Goal: Task Accomplishment & Management: Manage account settings

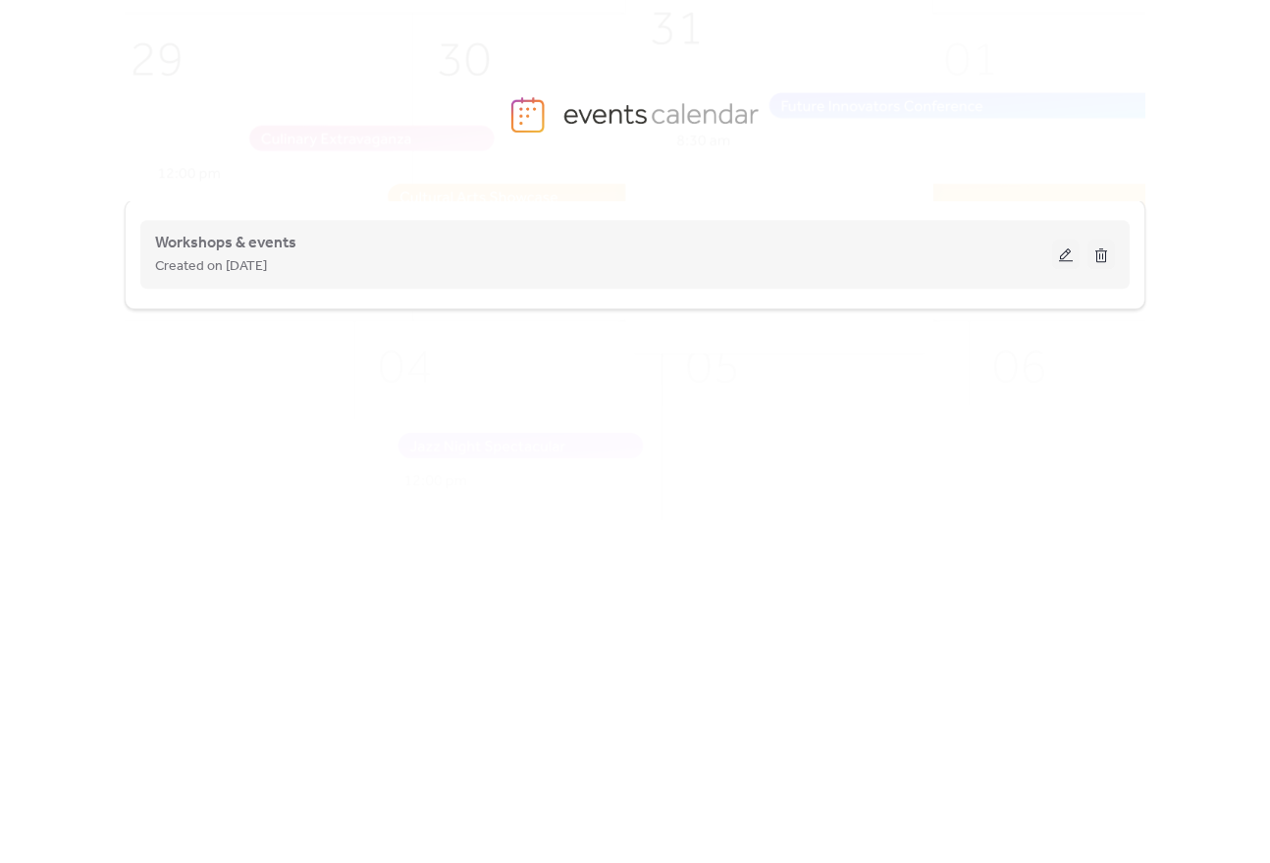
click at [1062, 262] on button at bounding box center [1065, 253] width 27 height 29
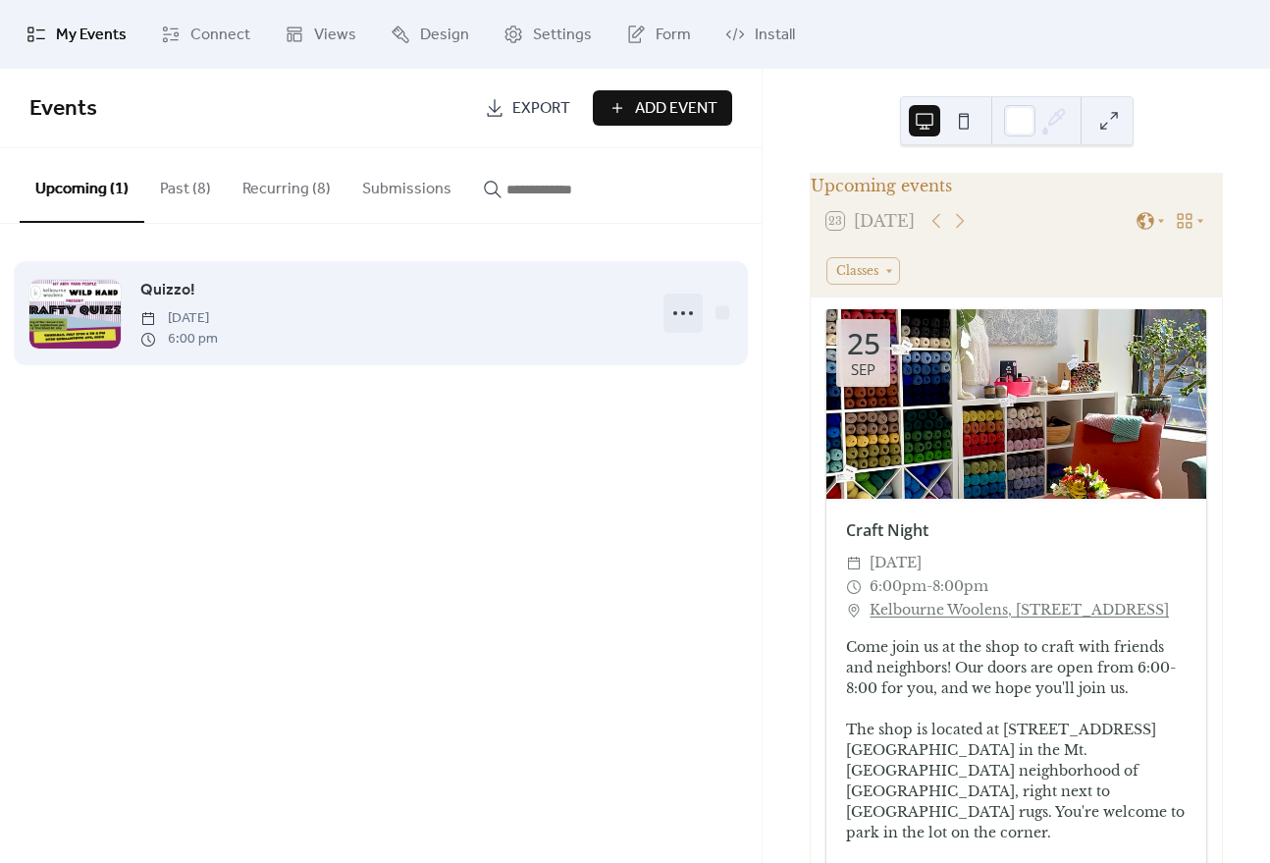
click at [680, 315] on icon at bounding box center [682, 312] width 31 height 31
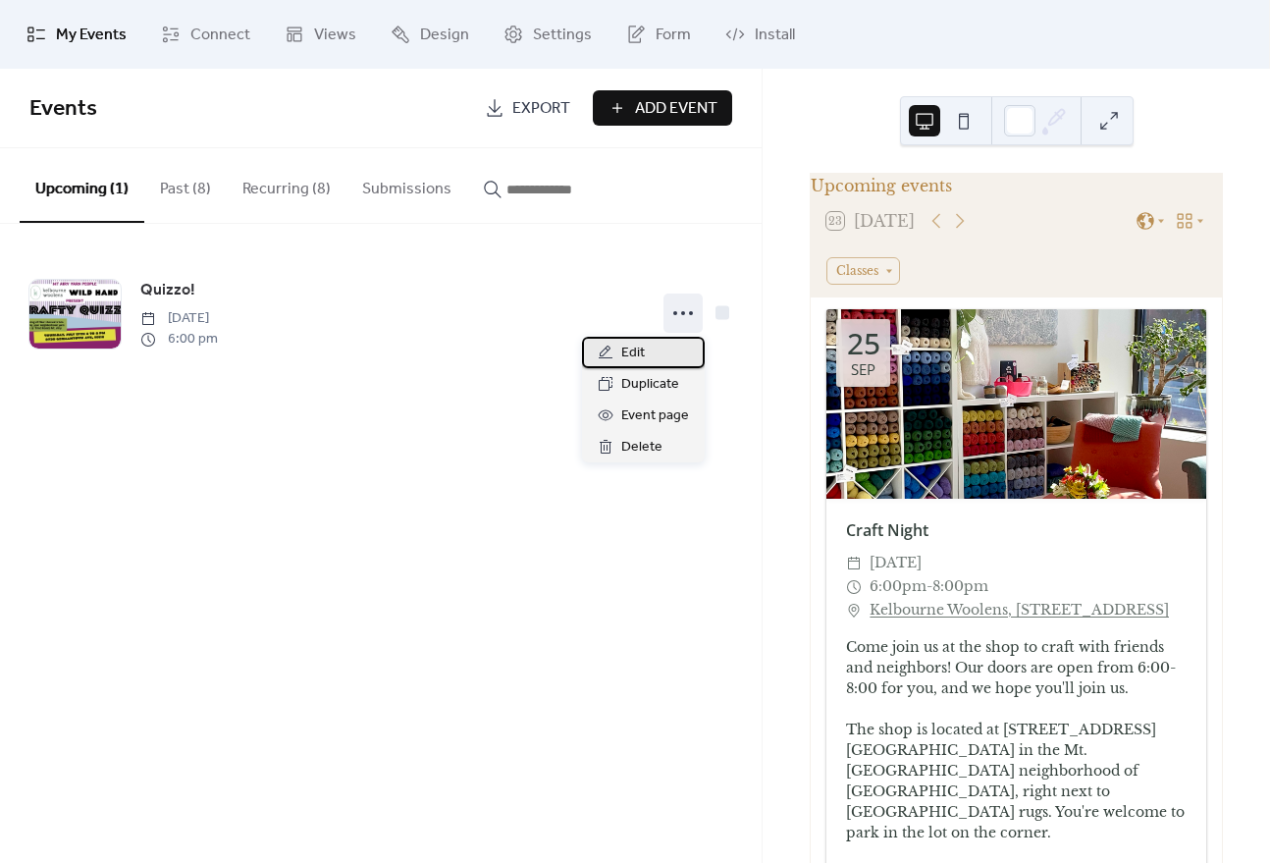
click at [636, 347] on span "Edit" at bounding box center [633, 354] width 24 height 24
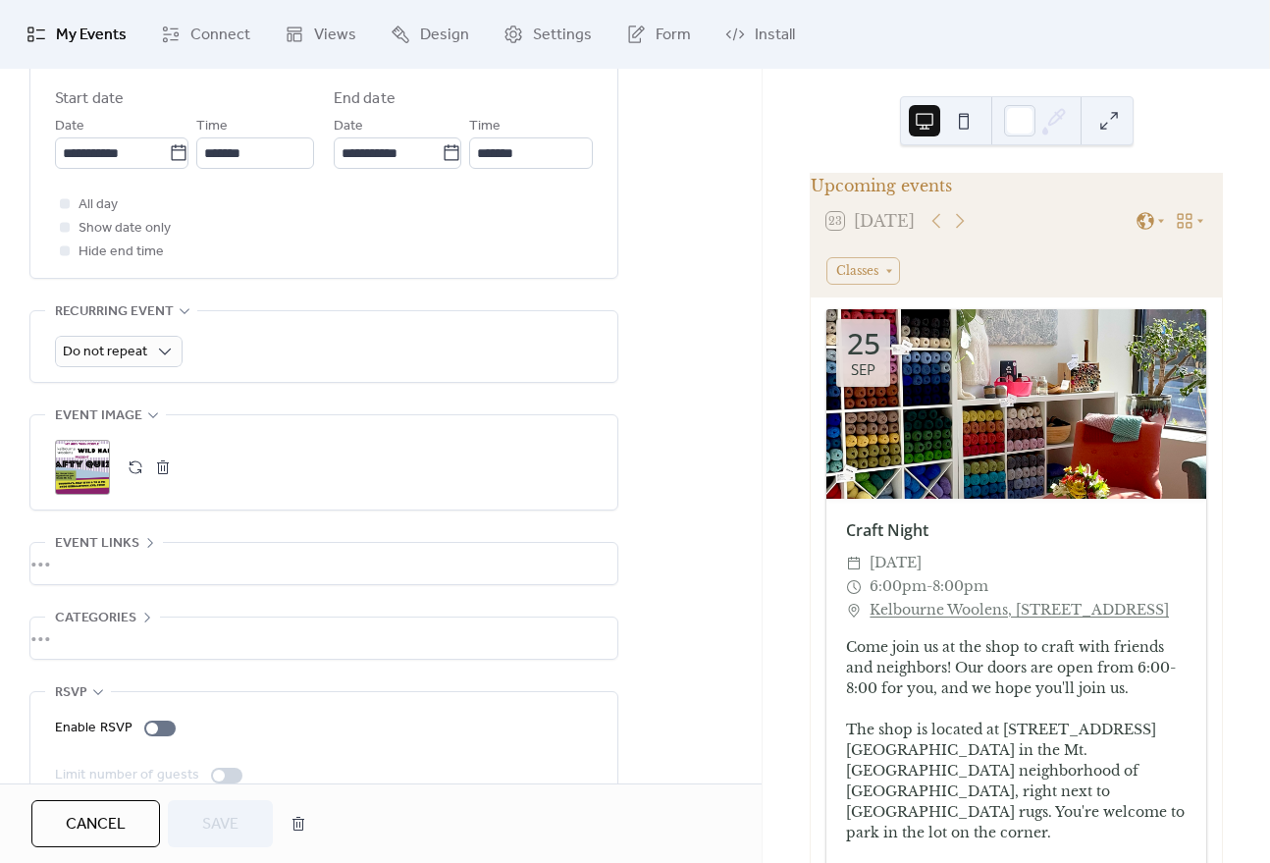
scroll to position [730, 0]
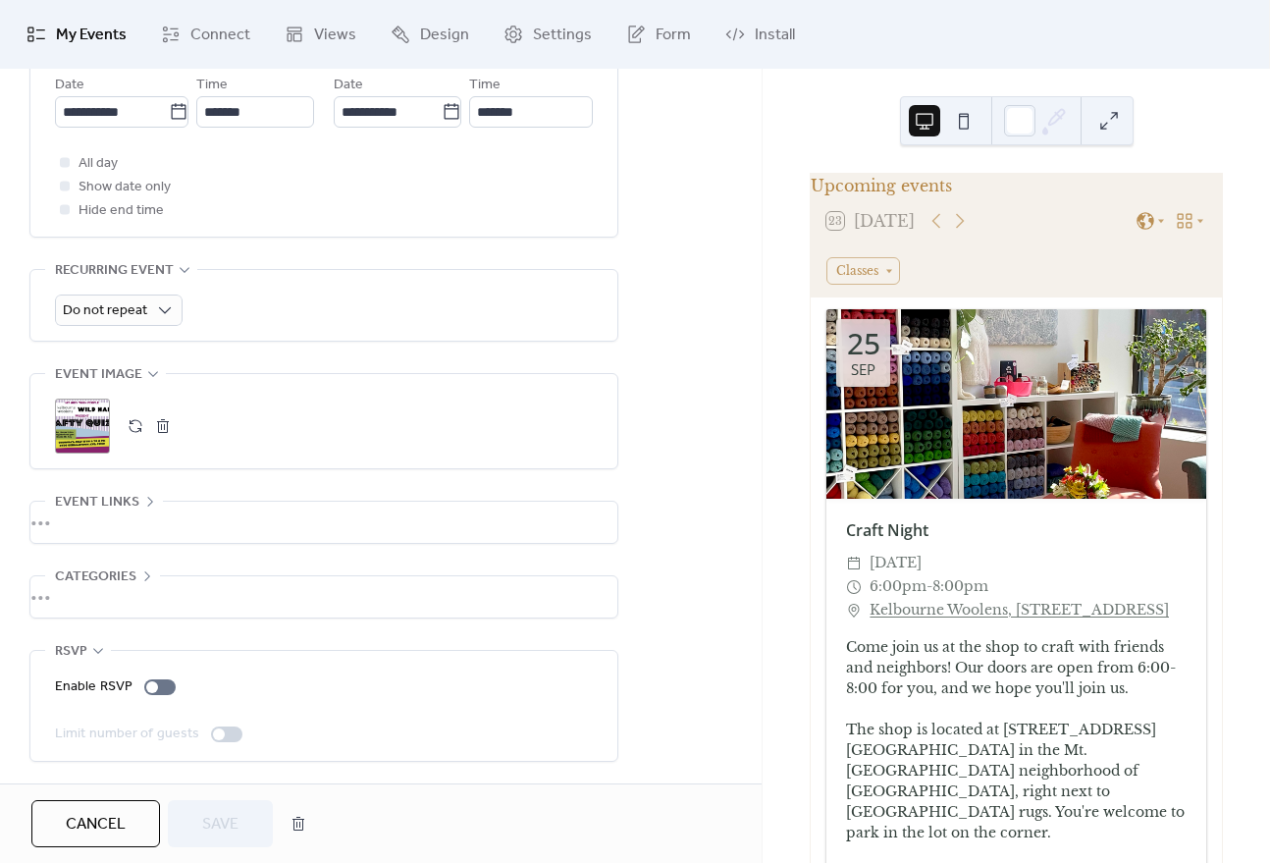
click at [161, 427] on button "button" at bounding box center [162, 425] width 27 height 27
click at [89, 426] on icon at bounding box center [82, 425] width 27 height 27
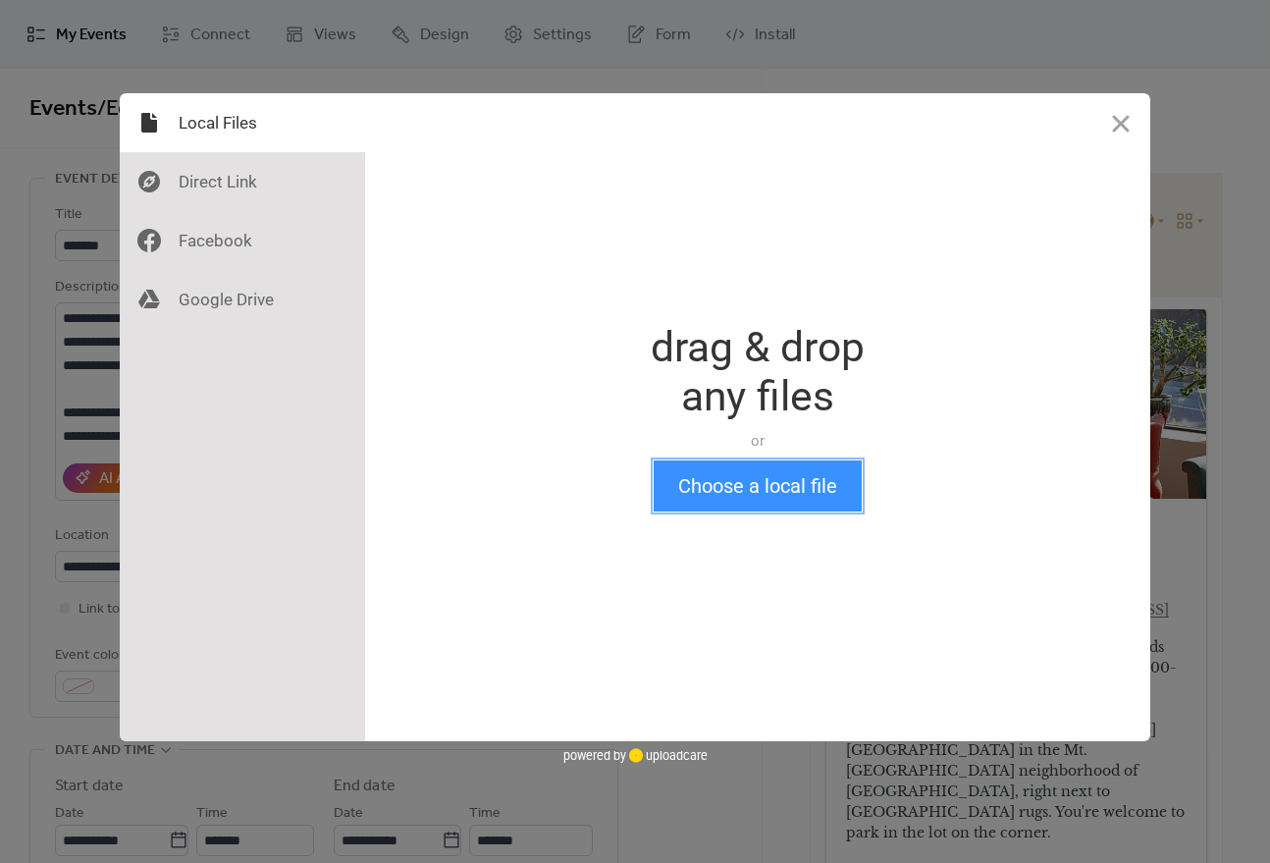
click at [745, 486] on button "Choose a local file" at bounding box center [758, 485] width 208 height 51
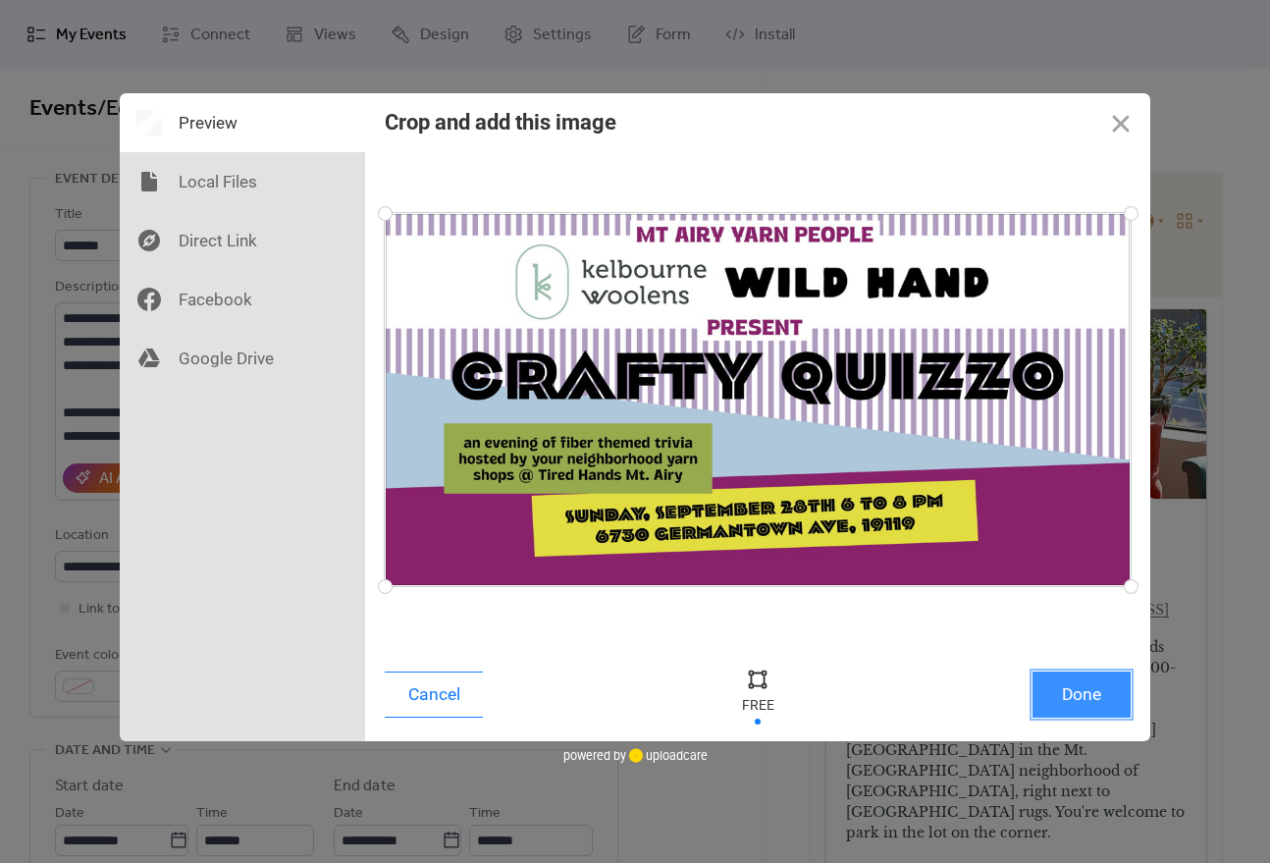
click at [1074, 691] on button "Done" at bounding box center [1081, 694] width 98 height 46
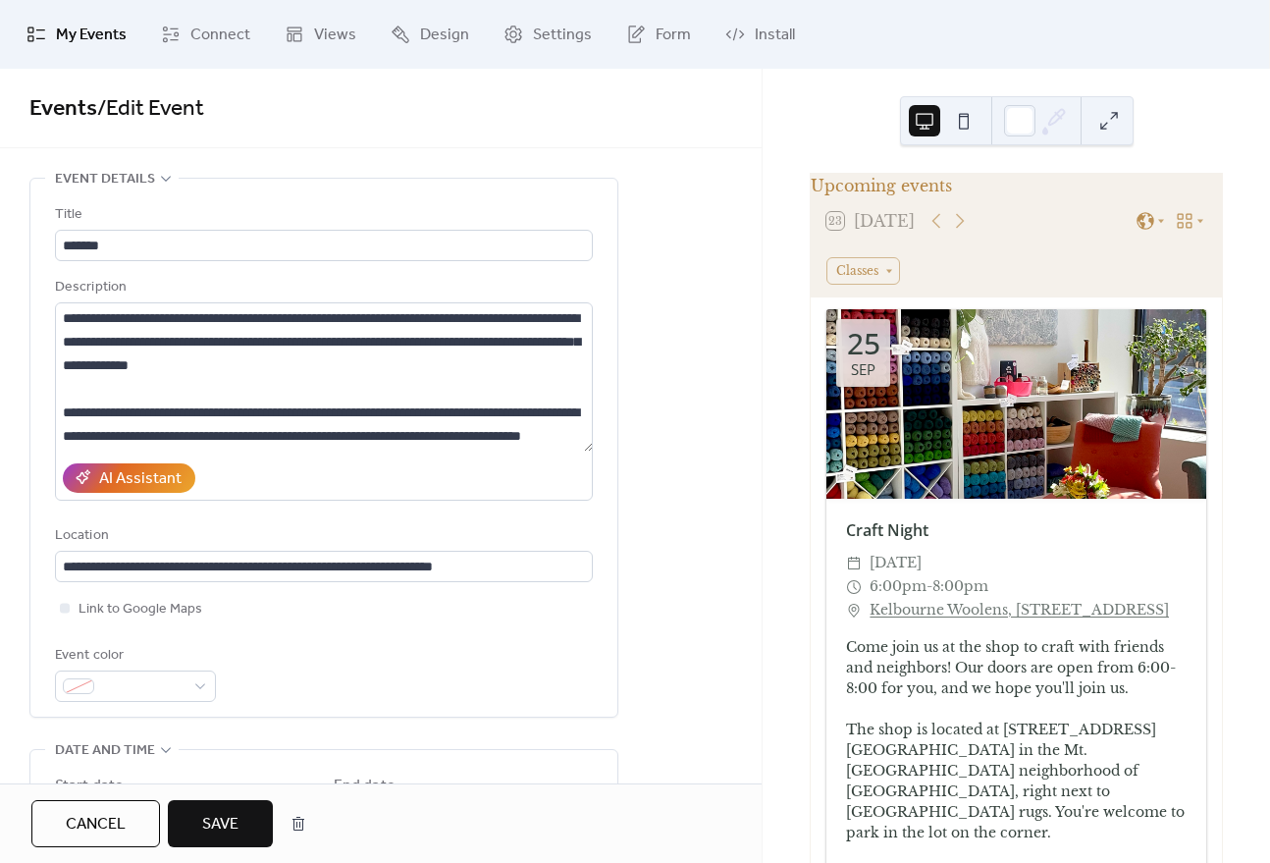
click at [212, 822] on span "Save" at bounding box center [220, 825] width 36 height 24
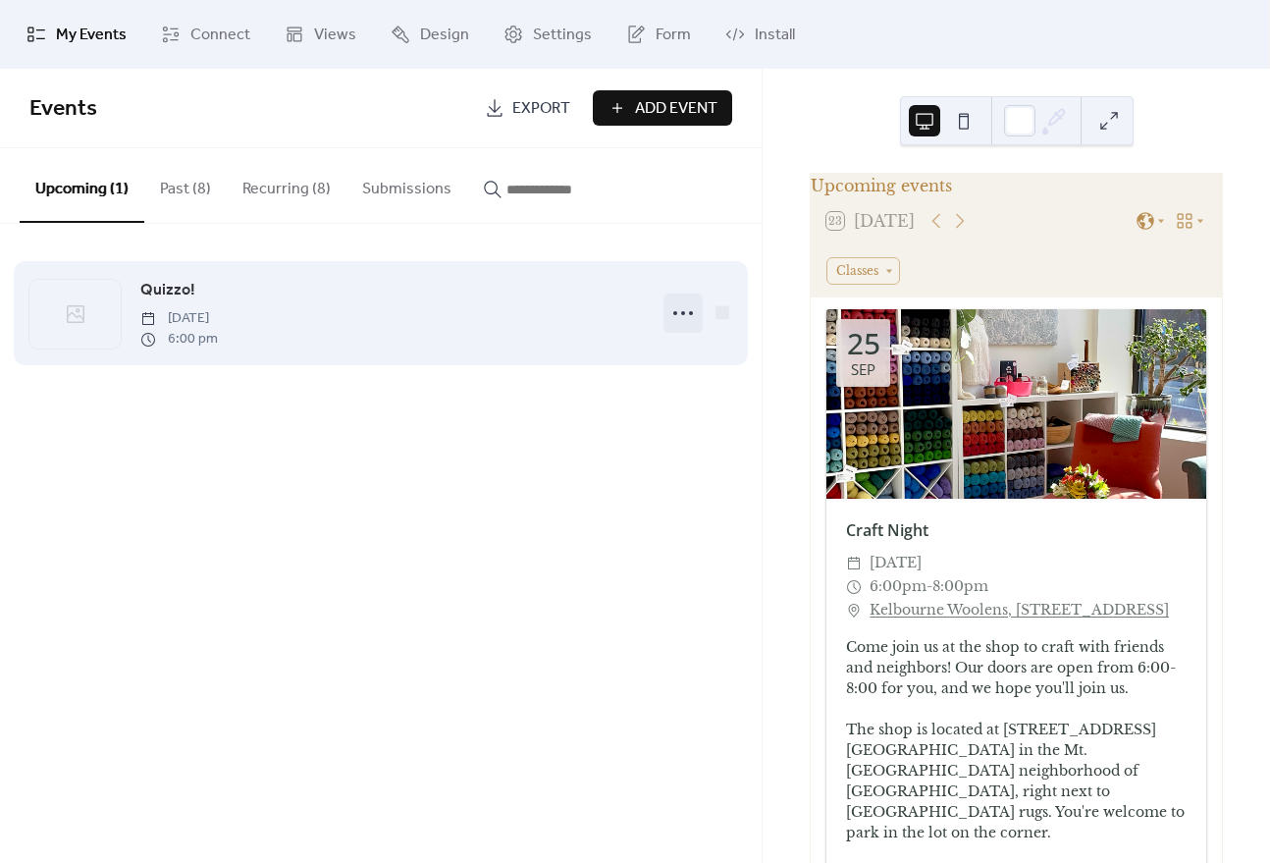
click at [676, 315] on icon at bounding box center [682, 312] width 31 height 31
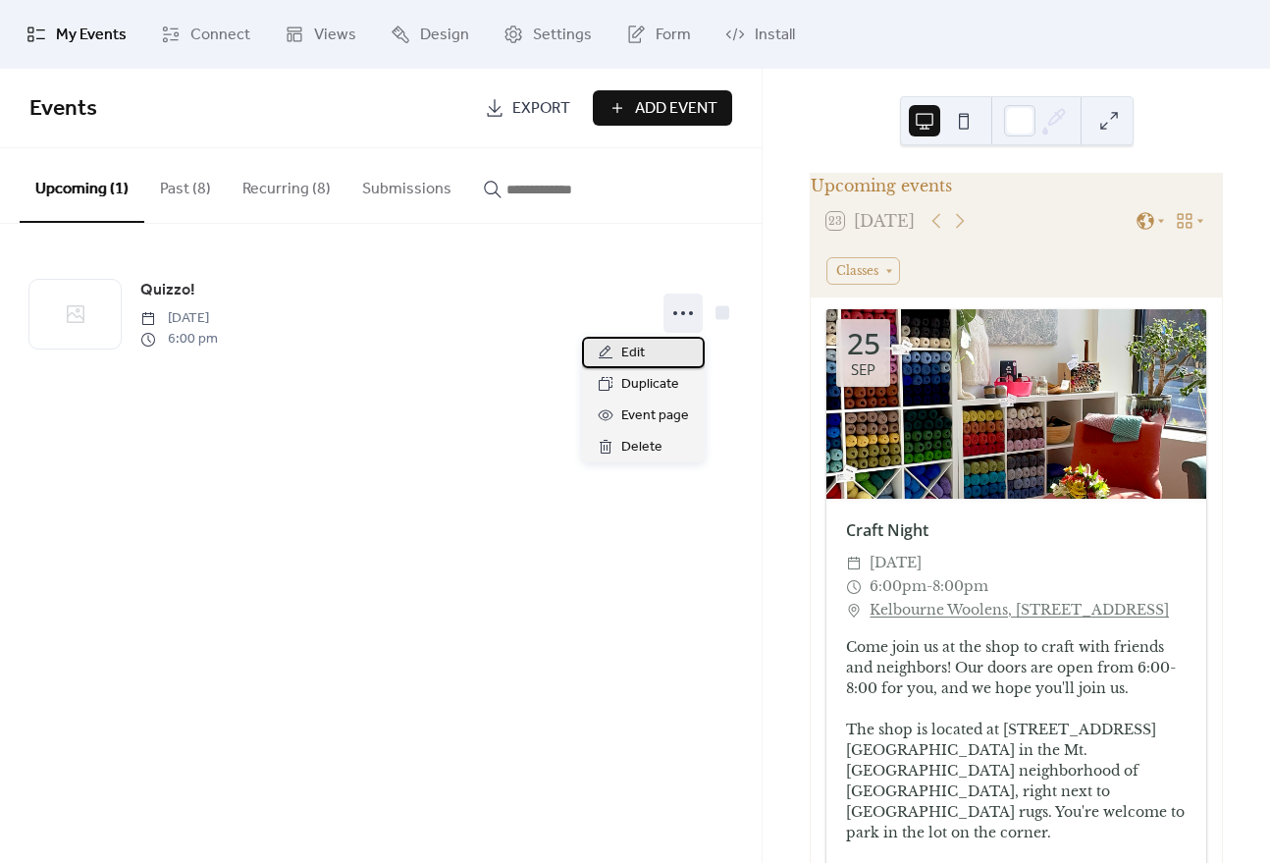
click at [643, 356] on span "Edit" at bounding box center [633, 354] width 24 height 24
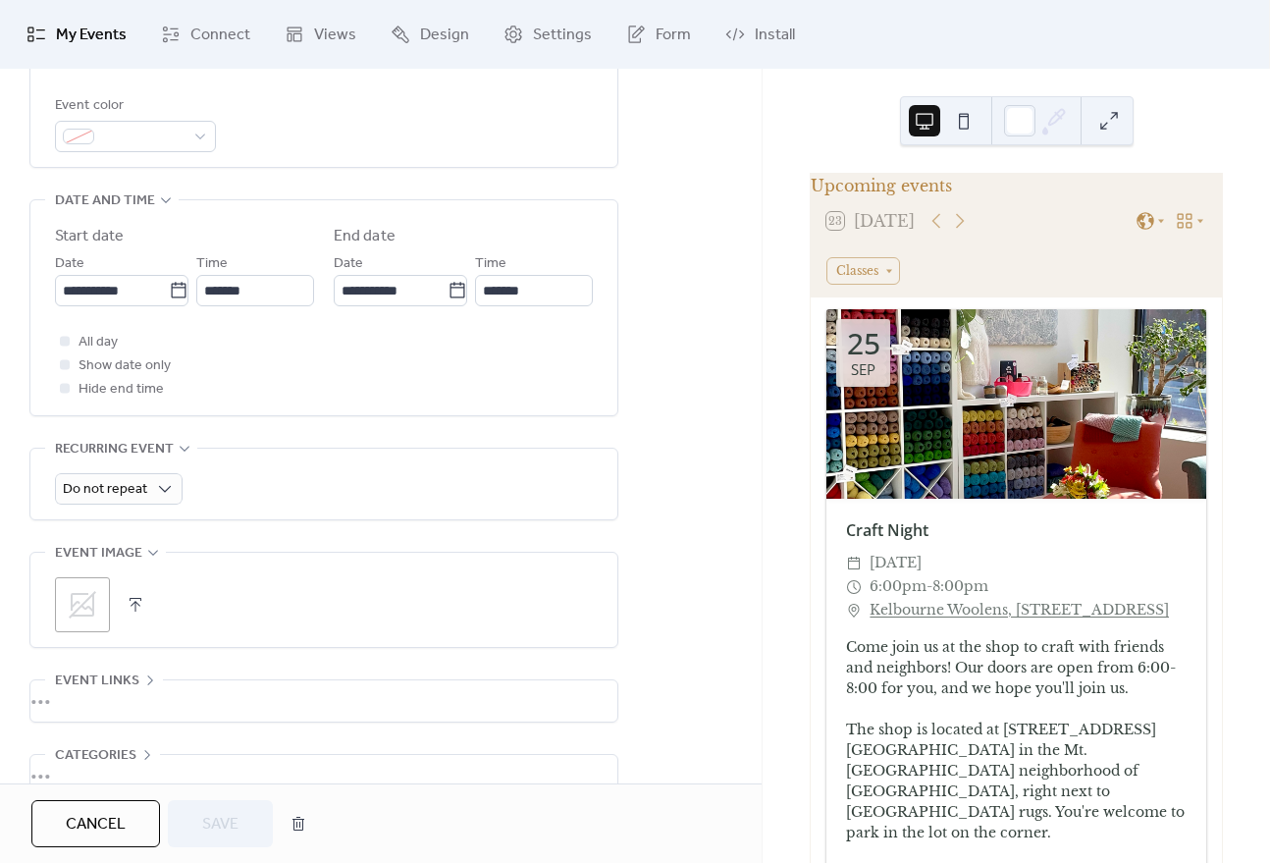
scroll to position [567, 0]
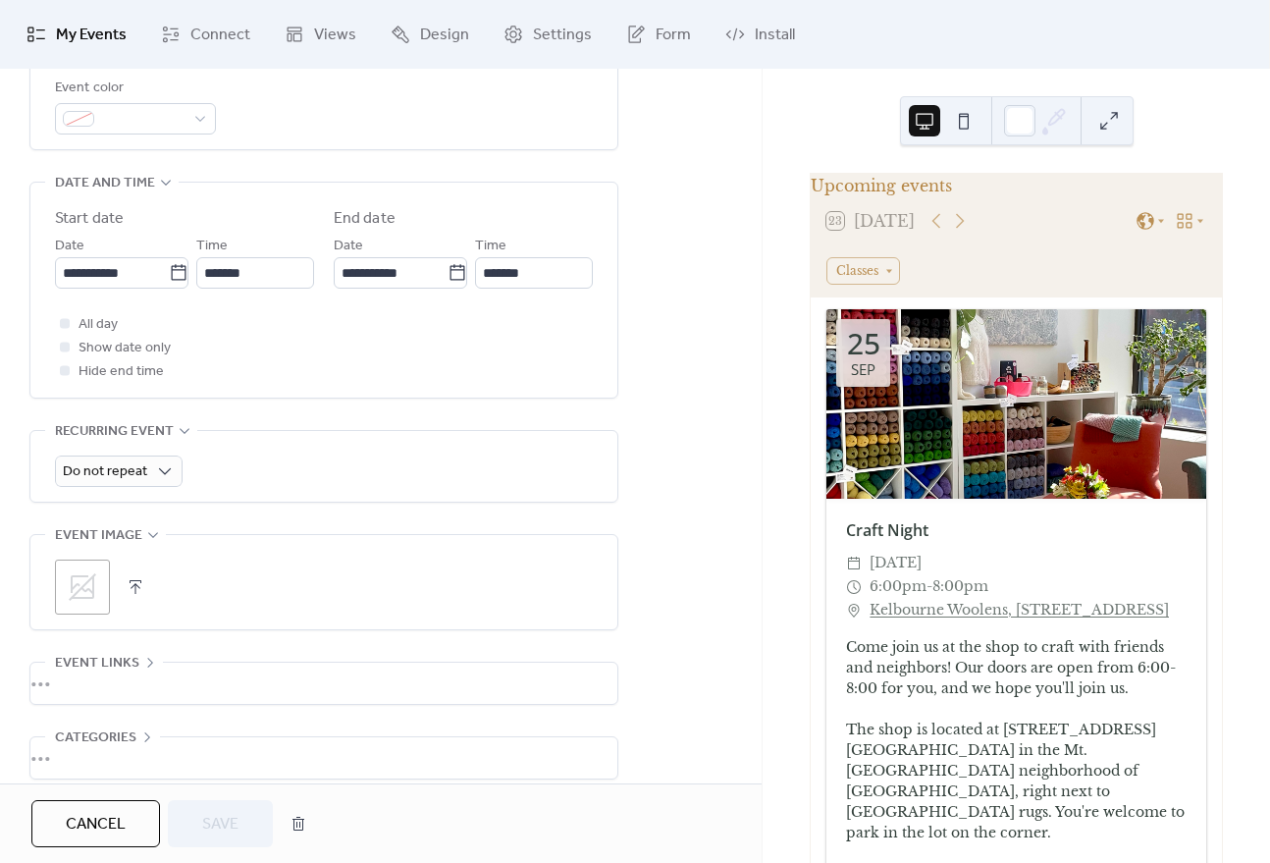
click at [131, 589] on button "button" at bounding box center [135, 586] width 27 height 27
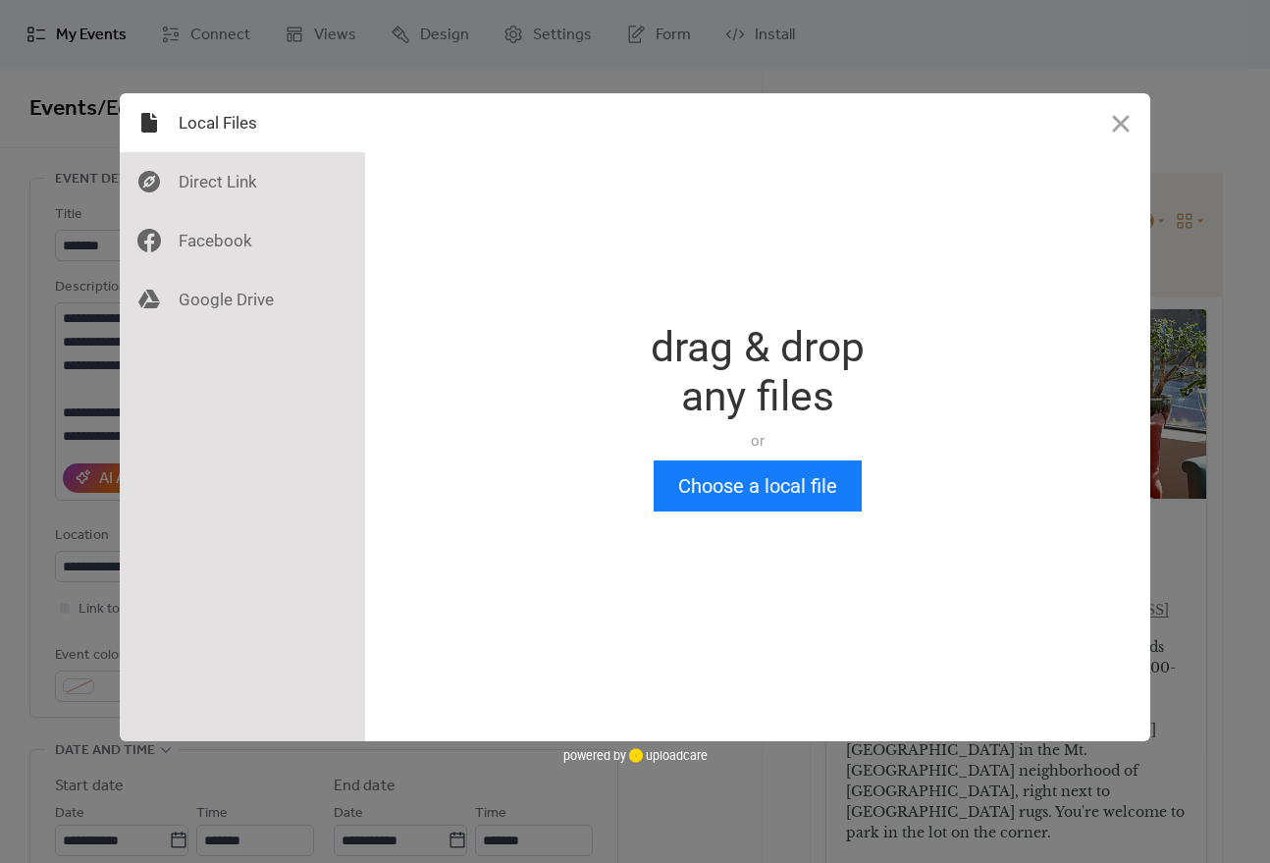
scroll to position [0, 0]
click at [761, 502] on button "Choose a local file" at bounding box center [758, 485] width 208 height 51
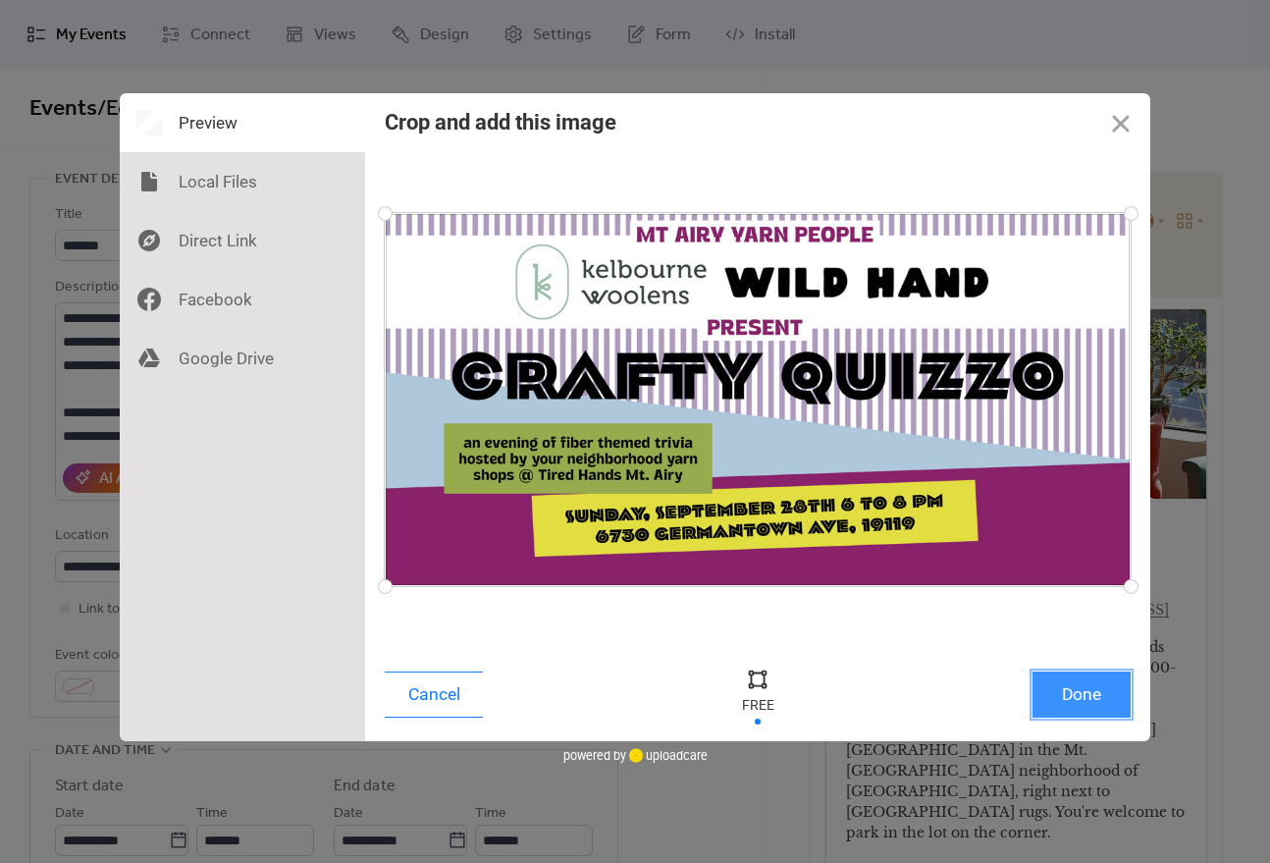
click at [1095, 693] on button "Done" at bounding box center [1081, 694] width 98 height 46
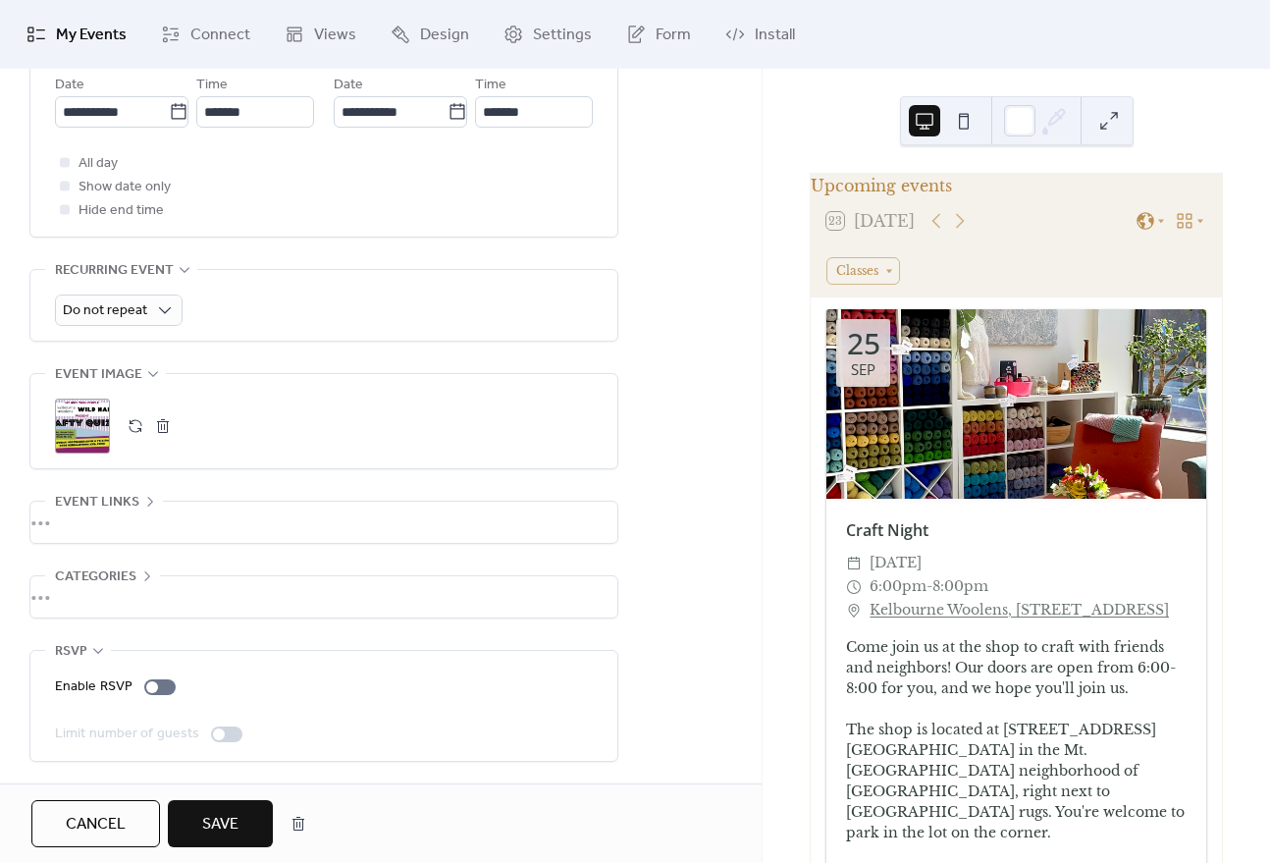
click at [150, 500] on icon at bounding box center [150, 502] width 6 height 10
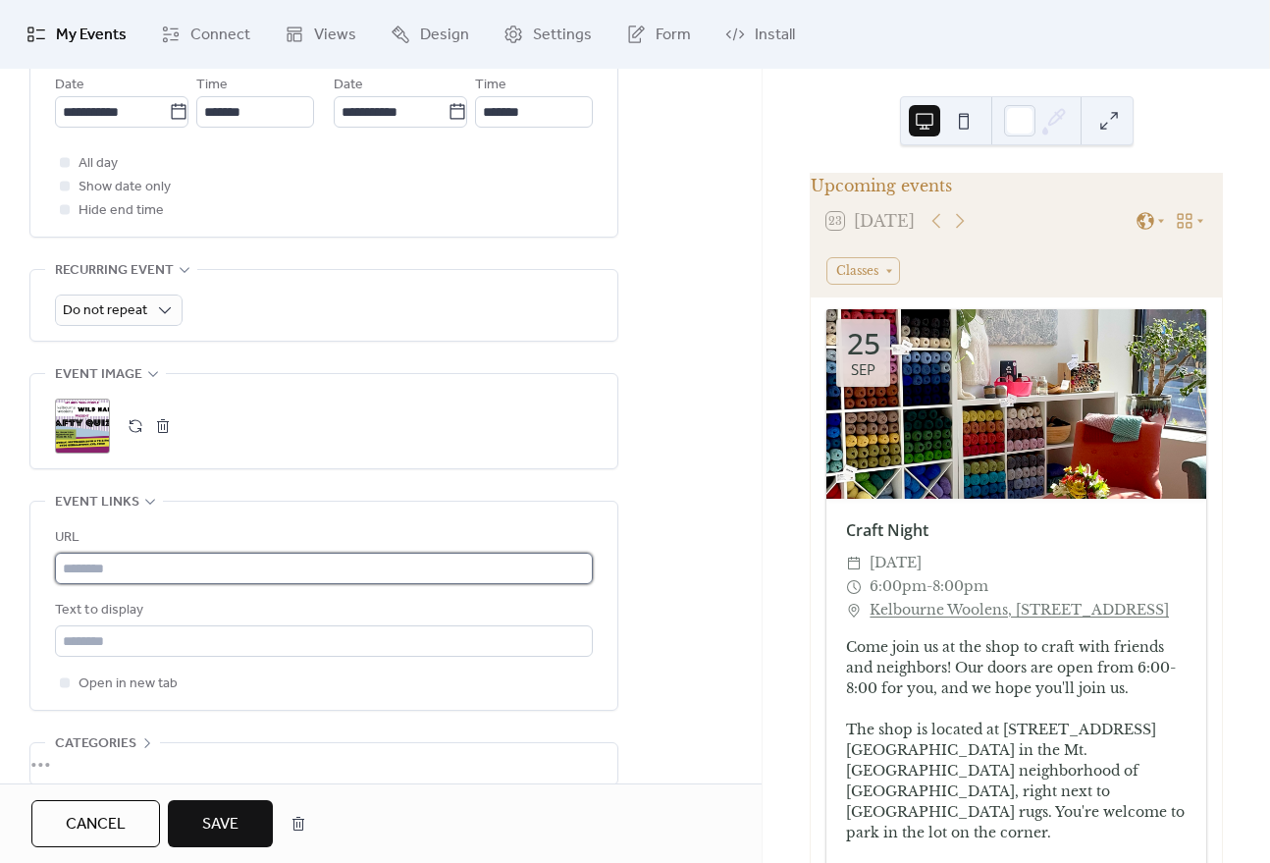
click at [125, 574] on input "text" at bounding box center [324, 568] width 538 height 31
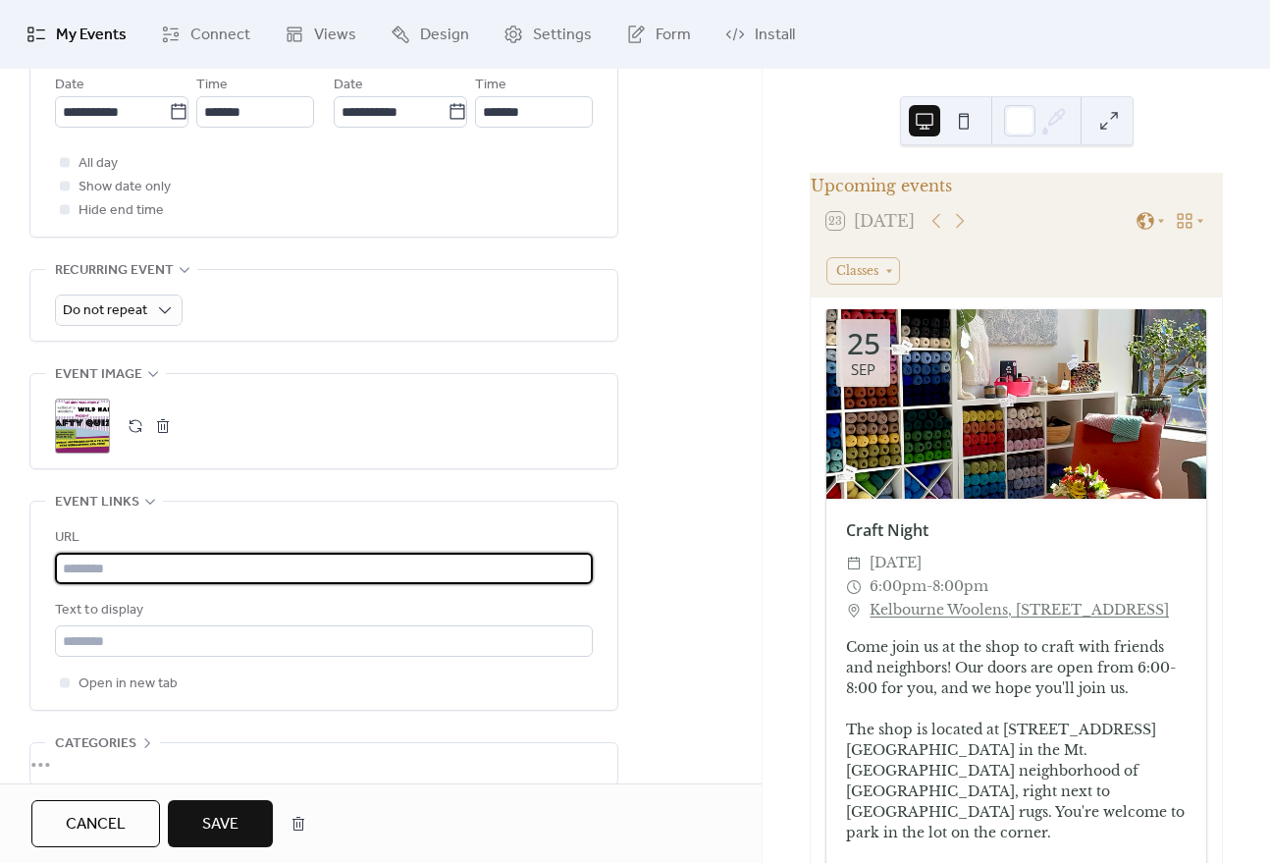
paste input "**********"
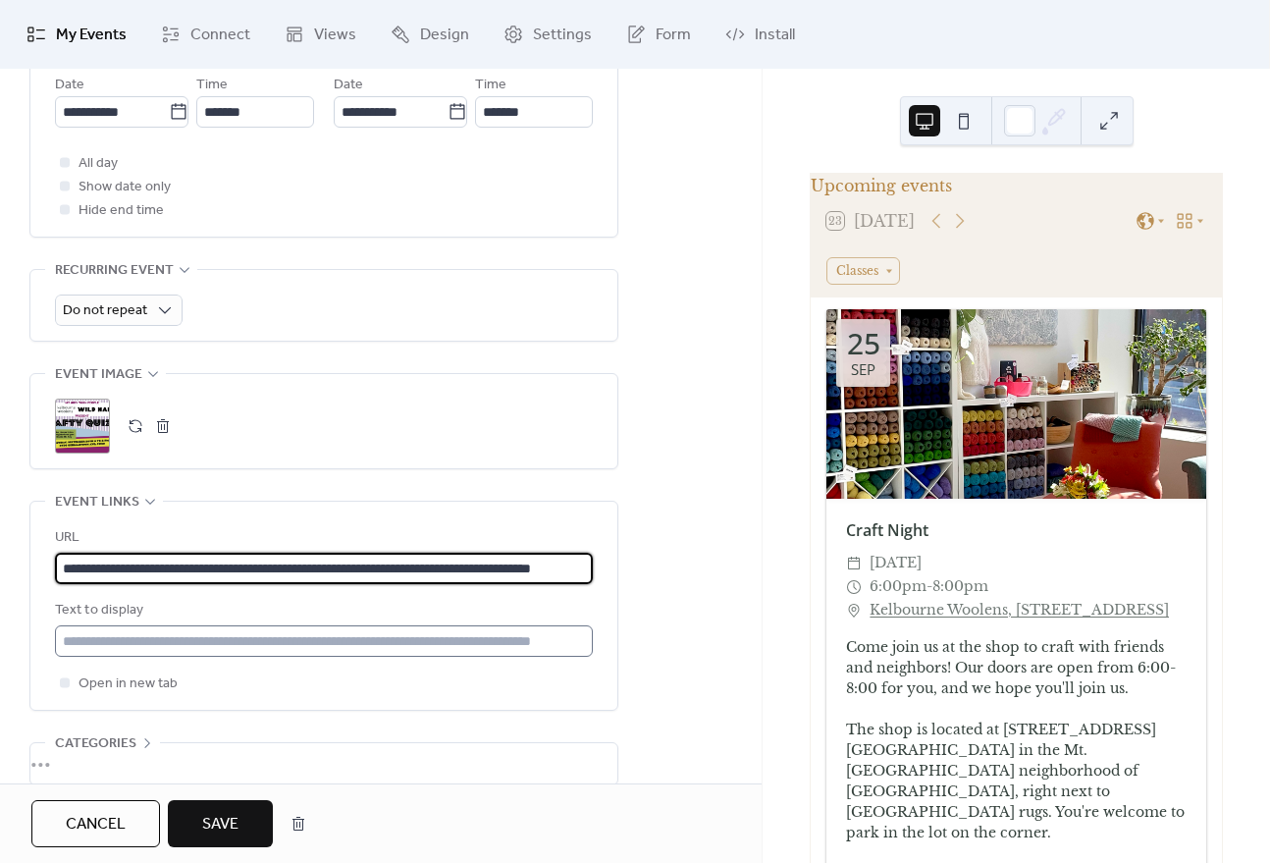
type input "**********"
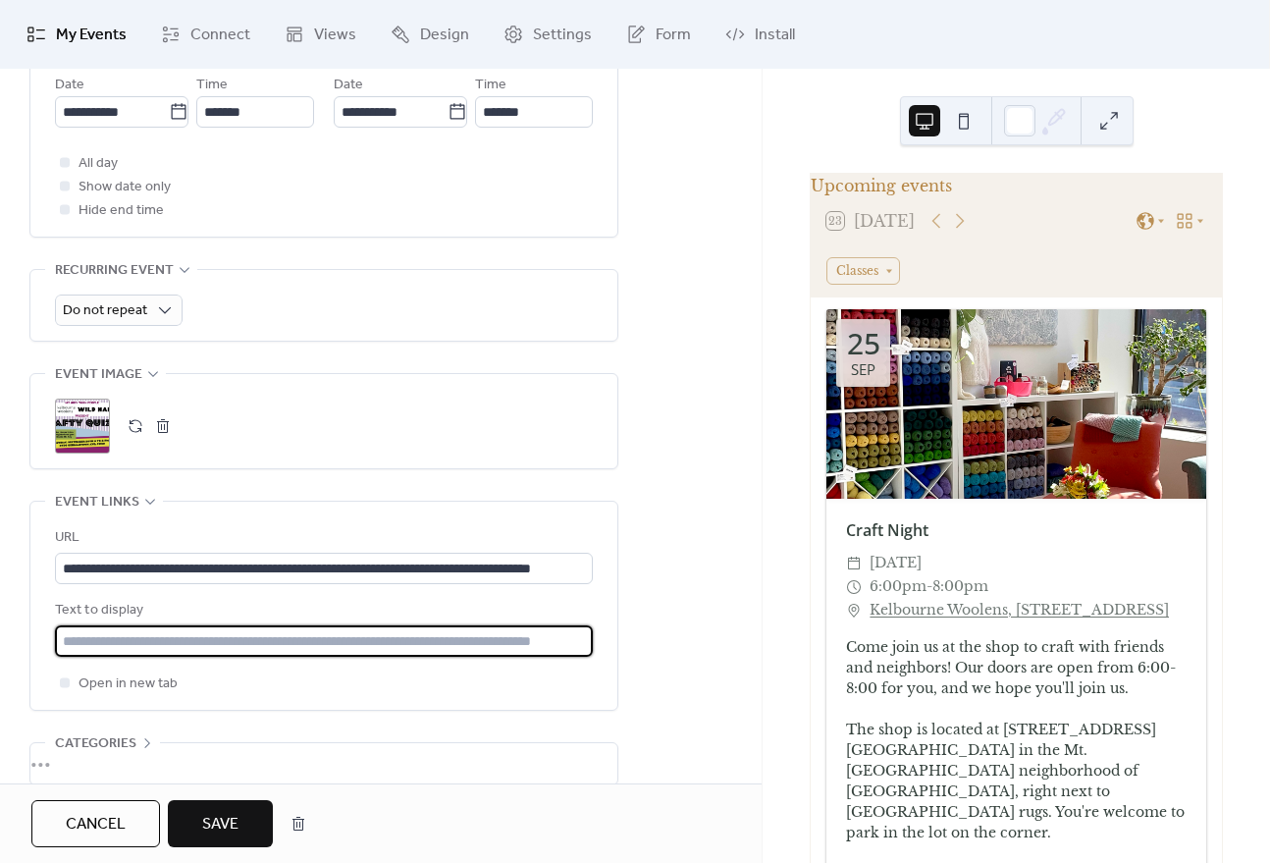
scroll to position [0, 0]
click at [91, 648] on input "text" at bounding box center [324, 640] width 538 height 31
type input "*"
type input "**********"
click at [196, 815] on button "Save" at bounding box center [220, 823] width 105 height 47
